Goal: Understand process/instructions: Learn how to perform a task or action

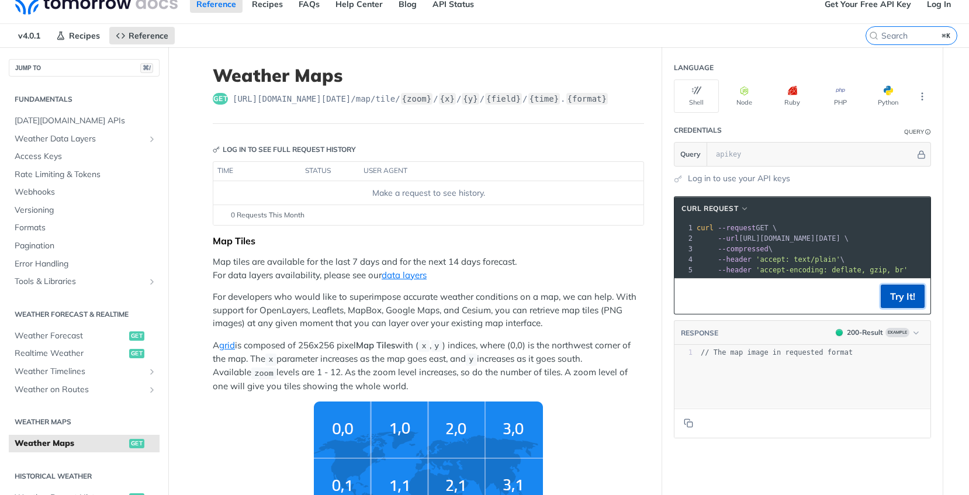
click at [895, 304] on button "Try It!" at bounding box center [903, 296] width 44 height 23
drag, startPoint x: 911, startPoint y: 240, endPoint x: 746, endPoint y: 242, distance: 165.4
click at [743, 240] on span "'[URL][DOMAIN_NAME][DATE]'" at bounding box center [798, 238] width 110 height 8
copy span "[URL][DOMAIN_NAME][DATE]"
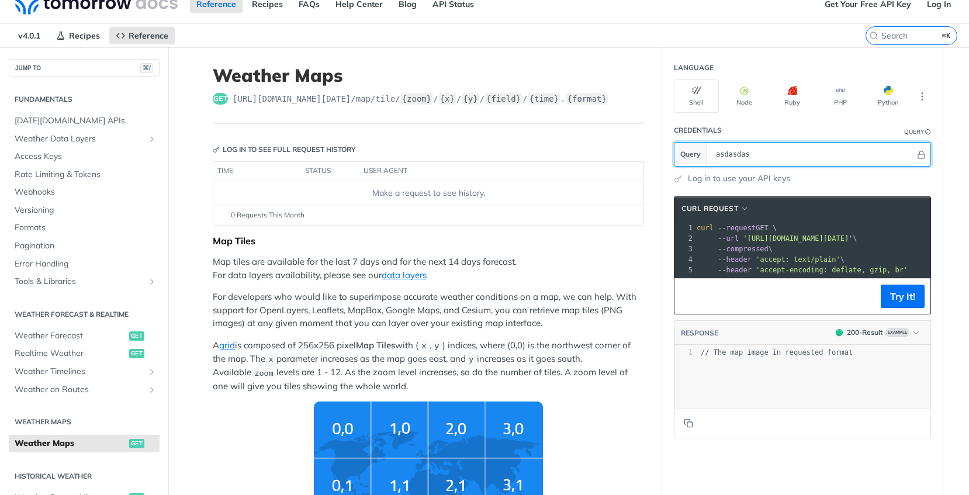
click at [764, 152] on input "asdasdas" at bounding box center [812, 154] width 205 height 23
paste input "3NxOR4gXkovO5GF0x8JqurYItp6kFdoD"
type input "3NxOR4gXkovO5GF0x8JqurYItp6kFdoD"
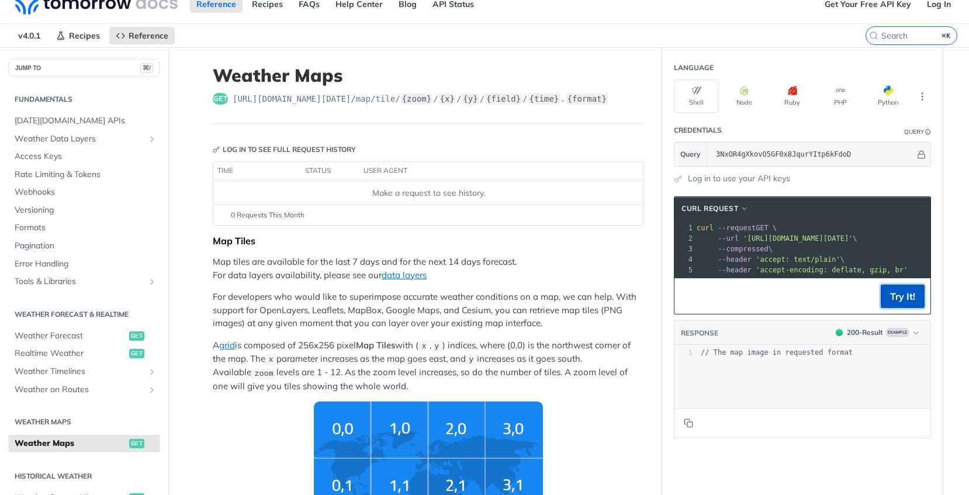
click at [892, 308] on button "Try It!" at bounding box center [903, 296] width 44 height 23
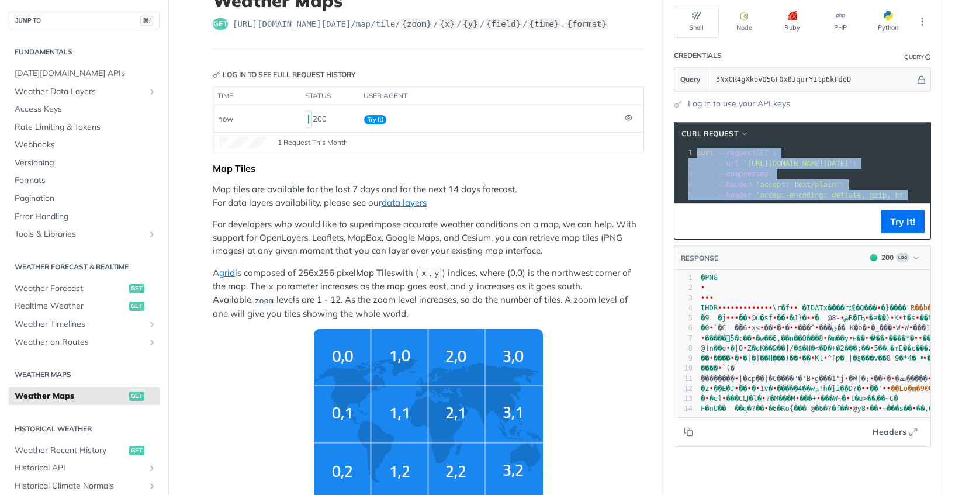
drag, startPoint x: 892, startPoint y: 192, endPoint x: 693, endPoint y: 151, distance: 202.7
click at [694, 151] on div "1 curl --request GET \ 2 --url '[URL][DOMAIN_NAME][DATE]' \ 3 --compressed \ 4 …" at bounding box center [964, 174] width 540 height 53
copy div "curl --request GET \ 2 --url '[URL][DOMAIN_NAME][DATE]' \ 3 --compressed \ 4 --…"
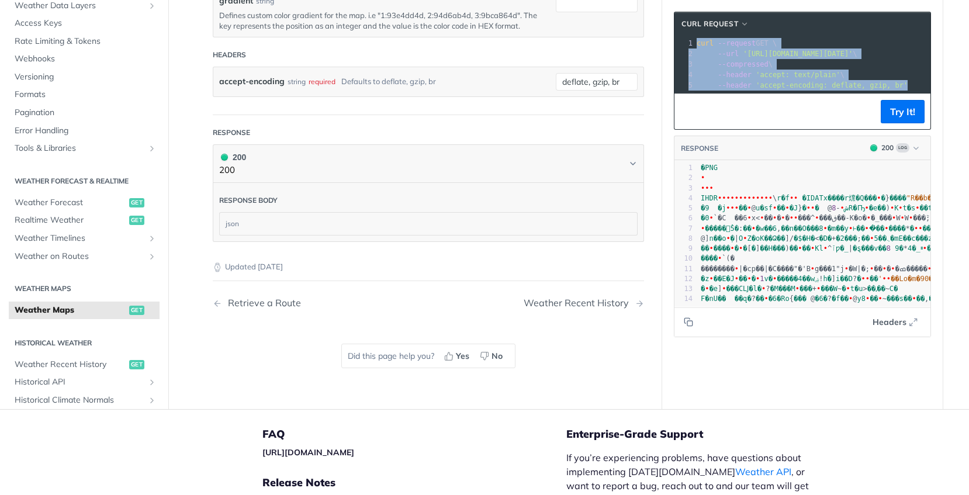
scroll to position [1580, 0]
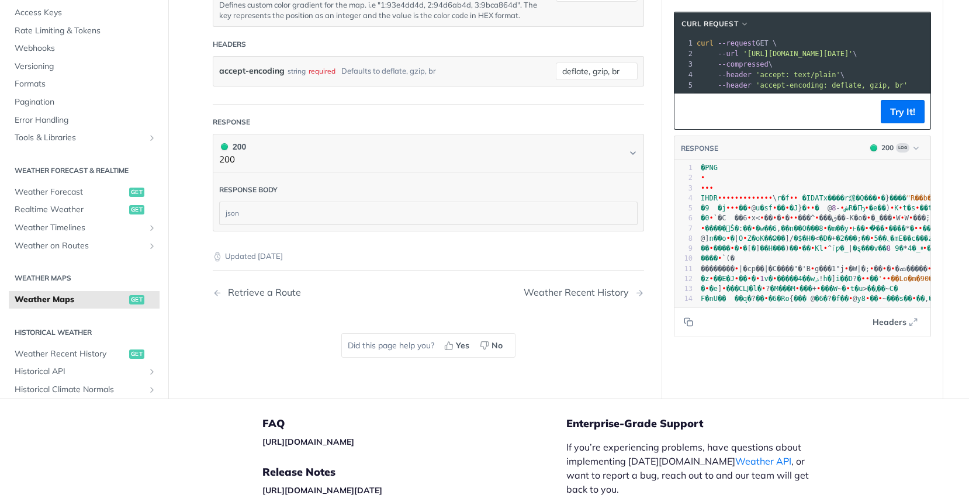
click at [383, 219] on div "json" at bounding box center [428, 213] width 417 height 22
click at [382, 212] on div "json" at bounding box center [428, 213] width 417 height 22
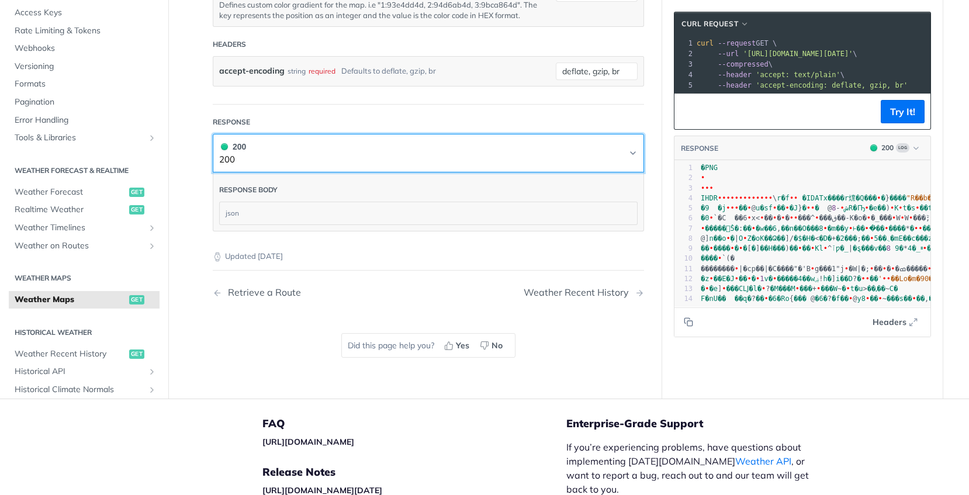
click at [620, 155] on button "200 200" at bounding box center [428, 153] width 418 height 26
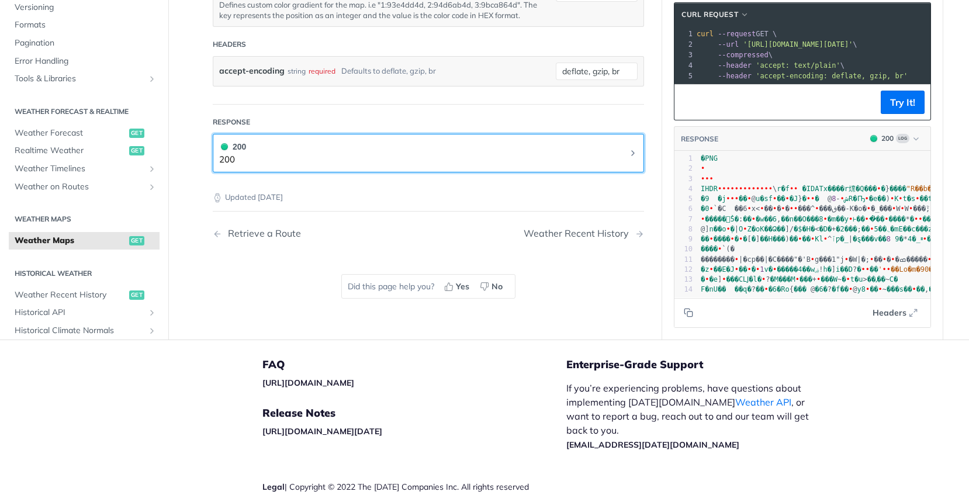
click at [620, 155] on button "200 200" at bounding box center [428, 153] width 418 height 26
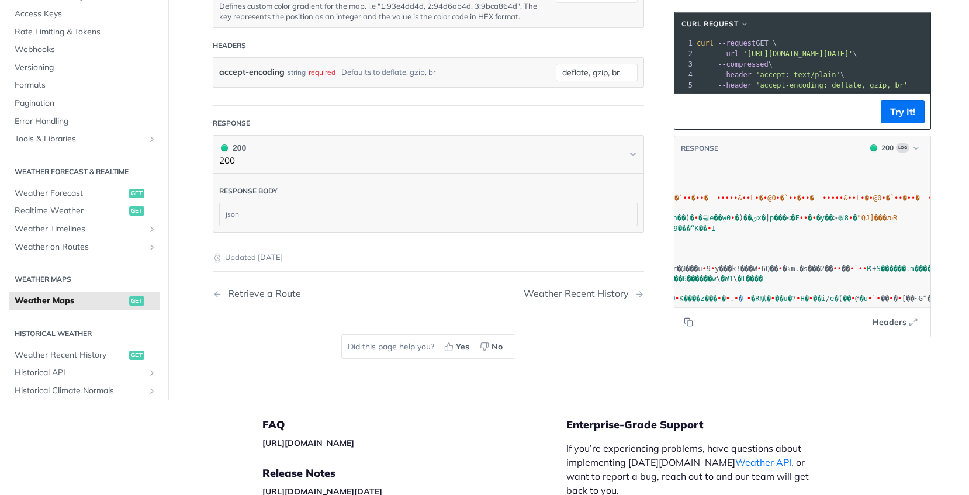
scroll to position [0, 249]
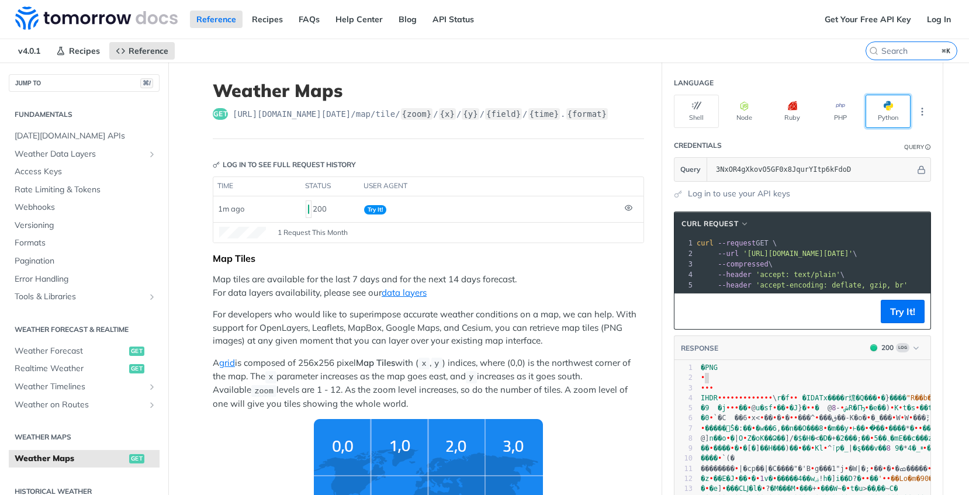
click at [889, 105] on button "Python" at bounding box center [887, 111] width 45 height 33
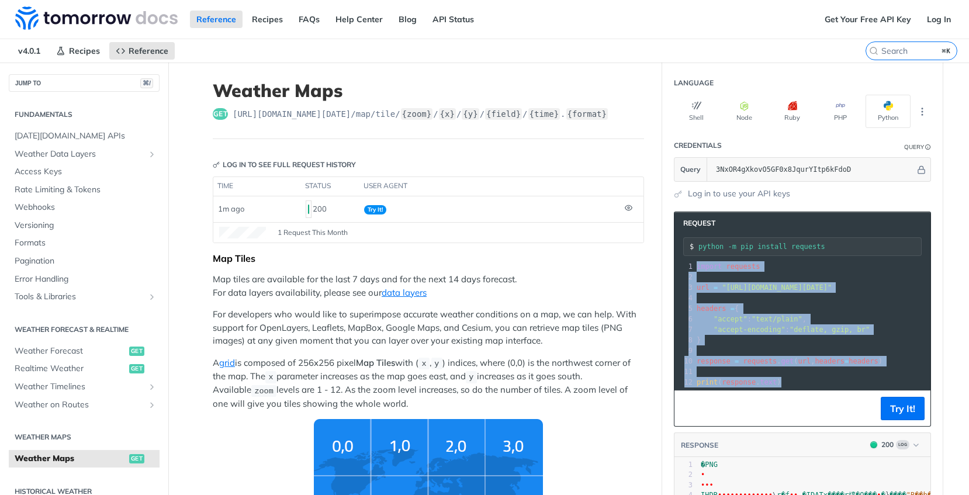
drag, startPoint x: 804, startPoint y: 383, endPoint x: 689, endPoint y: 268, distance: 162.4
click at [694, 268] on div "1 import requests 2 ​ 3 url = "[URL][DOMAIN_NAME][DATE]" 4 ​ 5 headers = { 6 "a…" at bounding box center [949, 324] width 511 height 126
copy div "import requests 2 ​ 3 url = "[URL][DOMAIN_NAME][DATE]" 4 ​ 5 headers = { 6 "acc…"
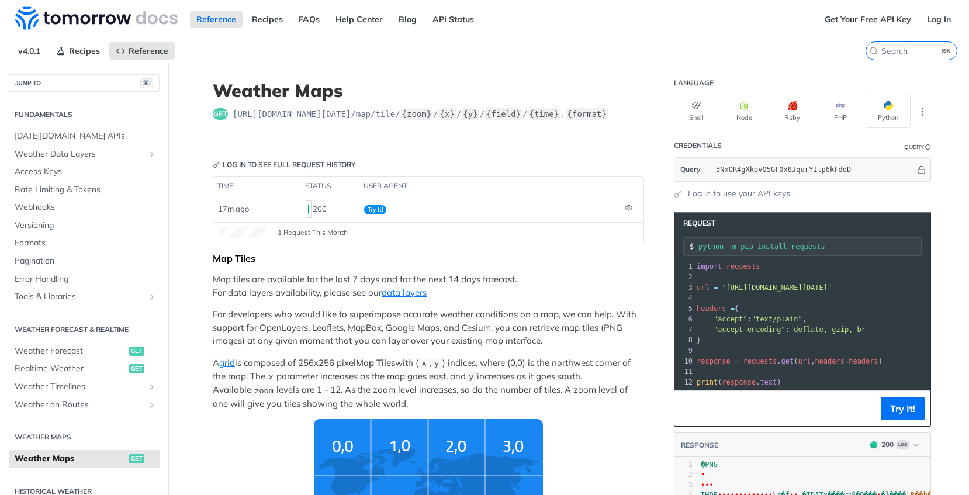
click at [588, 290] on p "Map tiles are available for the last 7 days and for the next 14 days forecast. …" at bounding box center [428, 286] width 431 height 26
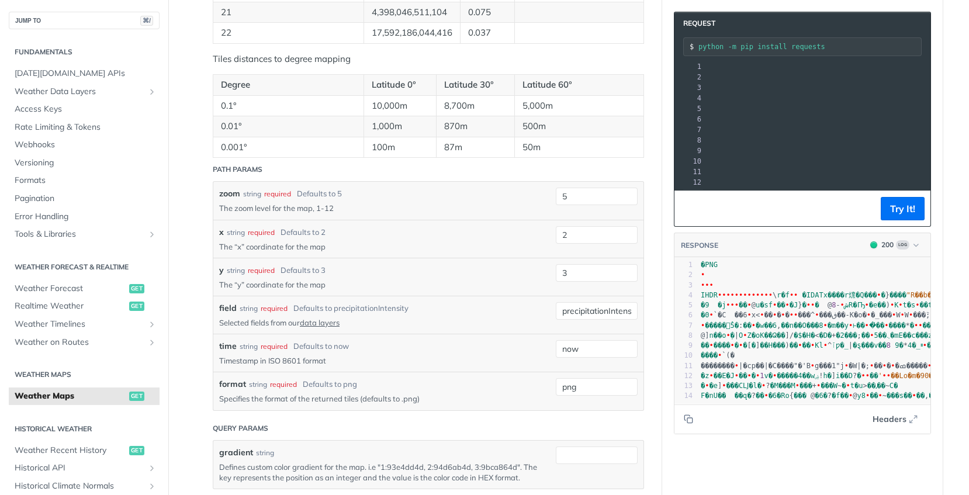
scroll to position [1251, 0]
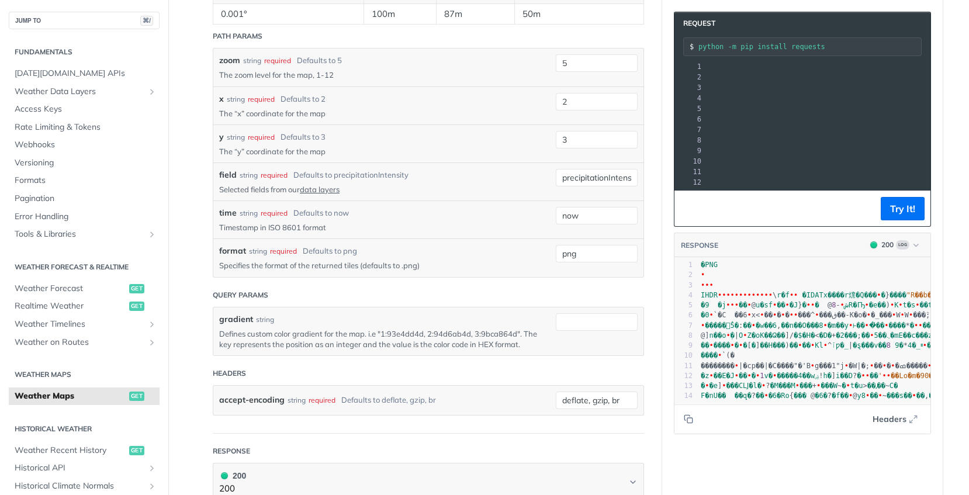
click at [437, 267] on p "Specifies the format of the returned tiles (defaults to .png)" at bounding box center [378, 265] width 319 height 11
click at [587, 254] on input "png" at bounding box center [597, 254] width 82 height 18
click at [891, 219] on button "Try It!" at bounding box center [903, 208] width 44 height 23
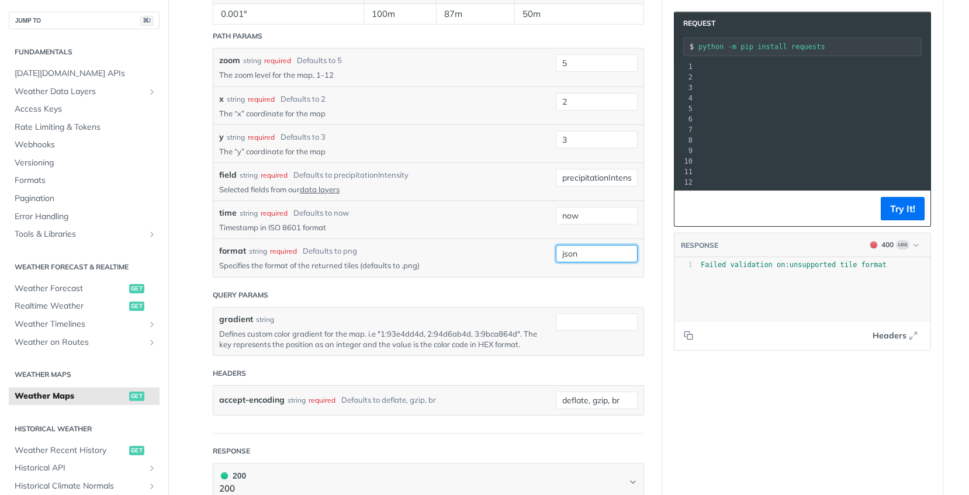
click at [589, 257] on input "json" at bounding box center [597, 254] width 82 height 18
type input "raster"
click at [890, 220] on button "Try It!" at bounding box center [903, 208] width 44 height 23
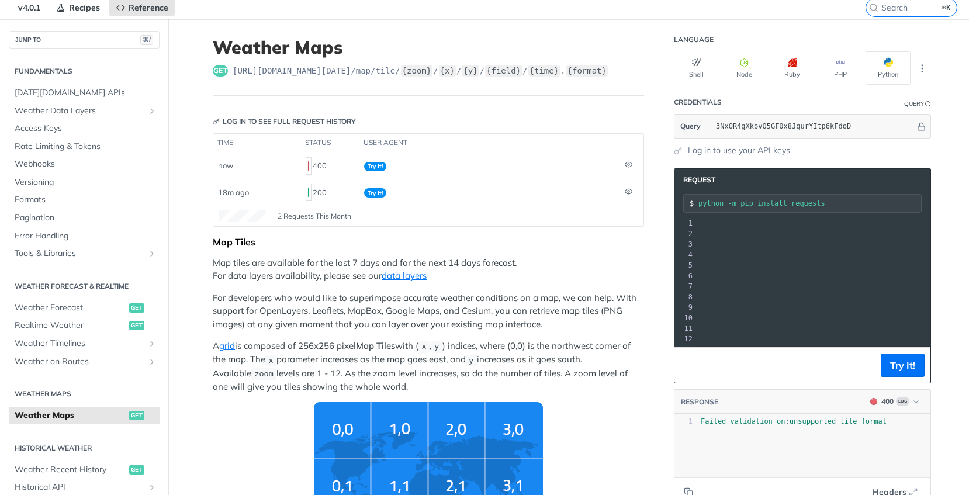
scroll to position [41, 0]
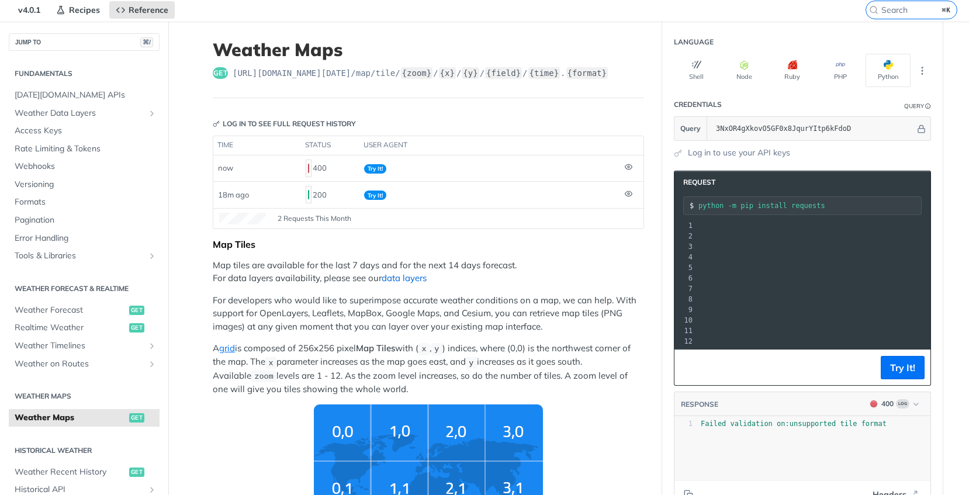
click at [411, 278] on link "data layers" at bounding box center [404, 277] width 45 height 11
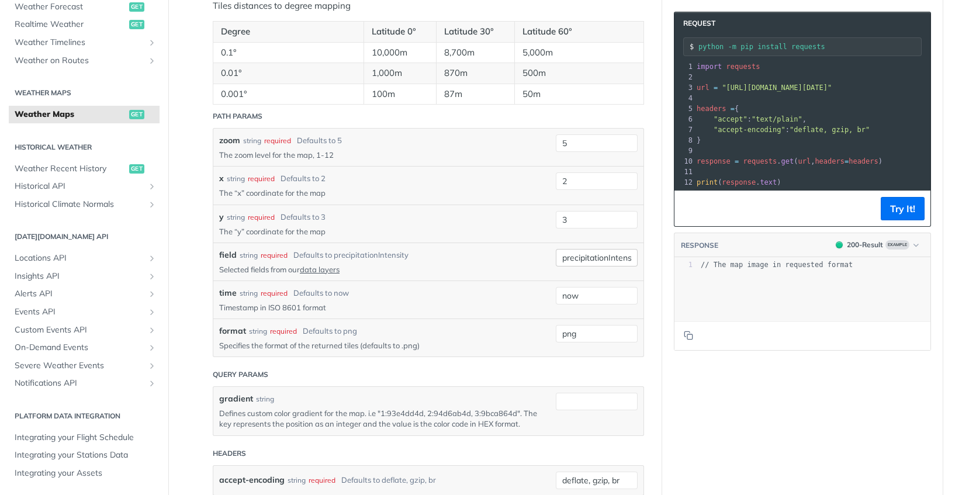
scroll to position [1214, 0]
